Goal: Task Accomplishment & Management: Use online tool/utility

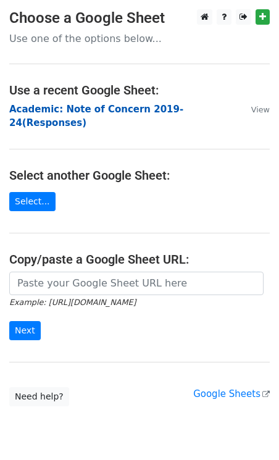
click at [66, 109] on strong "Academic: Note of Concern 2019-24(Responses)" at bounding box center [96, 116] width 174 height 25
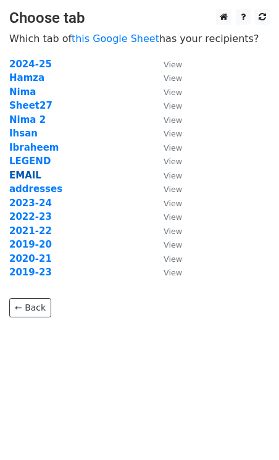
click at [27, 174] on strong "EMAIL" at bounding box center [25, 175] width 32 height 11
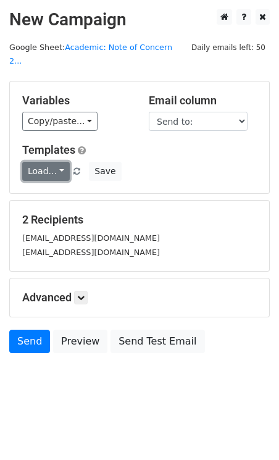
click at [59, 162] on link "Load..." at bounding box center [46, 171] width 48 height 19
click at [50, 188] on link "NOC Final" at bounding box center [72, 198] width 98 height 20
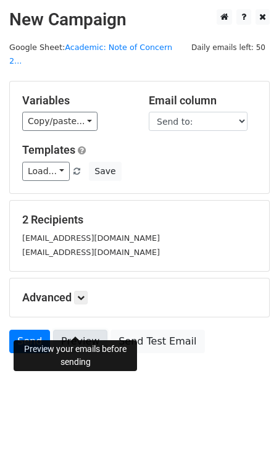
click at [70, 330] on link "Preview" at bounding box center [80, 341] width 54 height 23
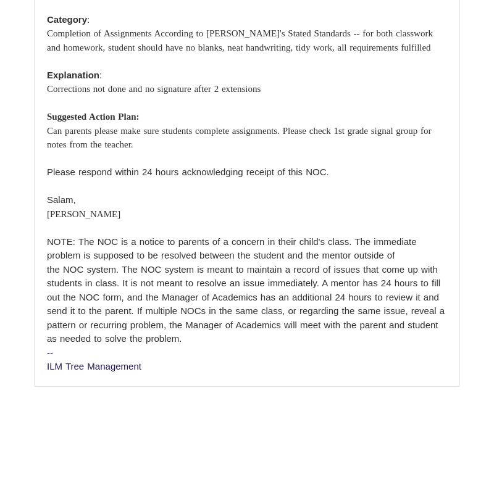
scroll to position [878, 0]
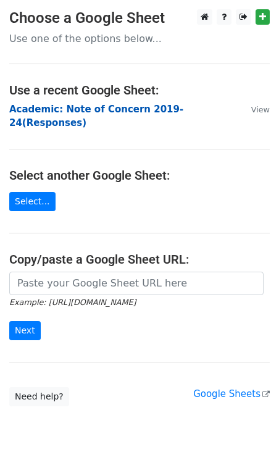
click at [54, 113] on strong "Academic: Note of Concern 2019-24(Responses)" at bounding box center [96, 116] width 174 height 25
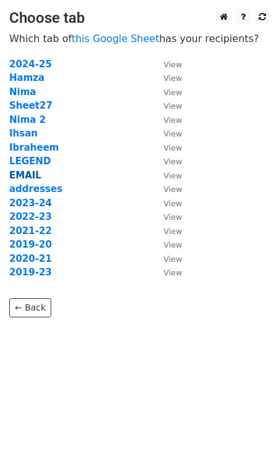
click at [28, 173] on strong "EMAIL" at bounding box center [25, 175] width 32 height 11
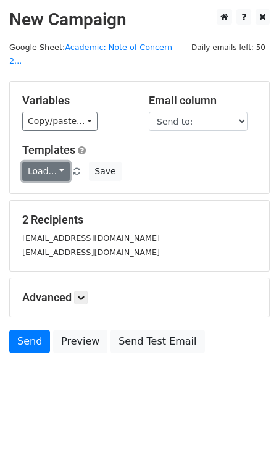
click at [53, 162] on link "Load..." at bounding box center [46, 171] width 48 height 19
click at [53, 188] on link "NOC Final" at bounding box center [72, 198] width 98 height 20
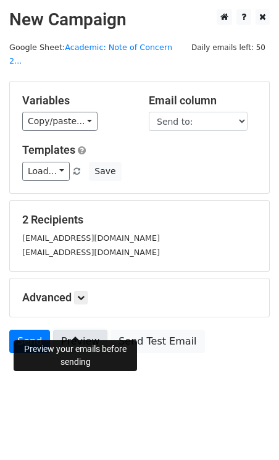
click at [78, 330] on link "Preview" at bounding box center [80, 341] width 54 height 23
click at [27, 330] on link "Send" at bounding box center [29, 341] width 41 height 23
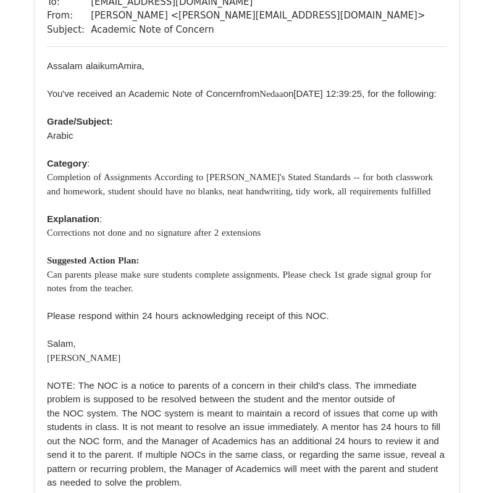
scroll to position [736, 0]
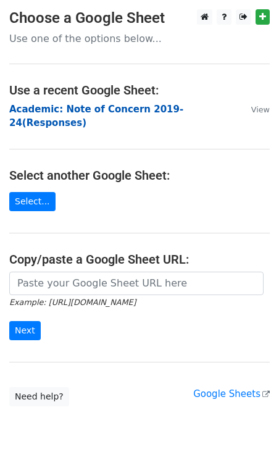
click at [82, 112] on strong "Academic: Note of Concern 2019-24(Responses)" at bounding box center [96, 116] width 174 height 25
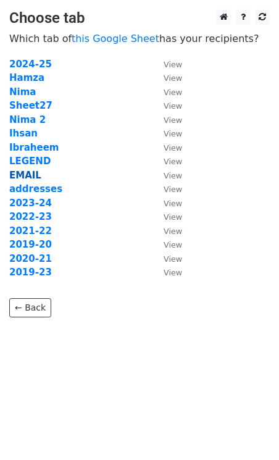
click at [29, 171] on strong "EMAIL" at bounding box center [25, 175] width 32 height 11
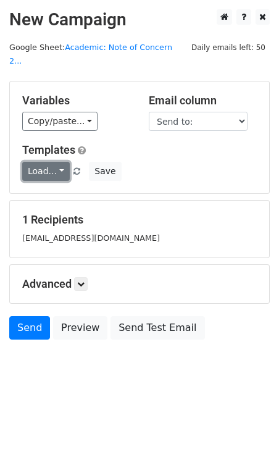
click at [59, 162] on link "Load..." at bounding box center [46, 171] width 48 height 19
click at [57, 188] on link "NOC Final" at bounding box center [72, 198] width 98 height 20
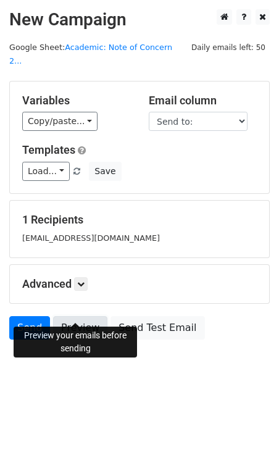
click at [79, 316] on link "Preview" at bounding box center [80, 327] width 54 height 23
click at [25, 316] on link "Send" at bounding box center [29, 327] width 41 height 23
